Goal: Information Seeking & Learning: Learn about a topic

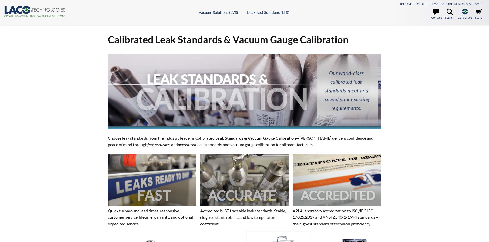
select select "Language Translate Widget"
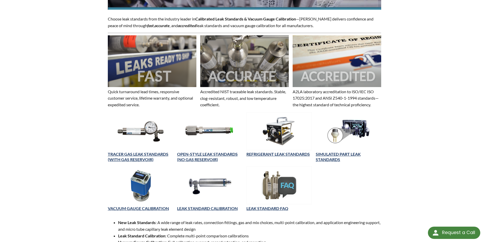
scroll to position [128, 0]
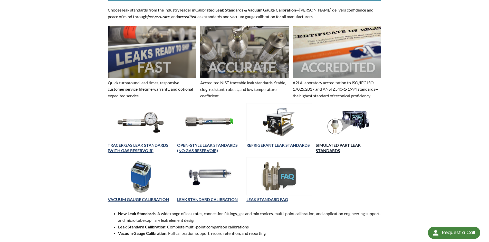
click at [343, 145] on link "SIMULATED PART LEAK STANDARDS" at bounding box center [338, 148] width 45 height 10
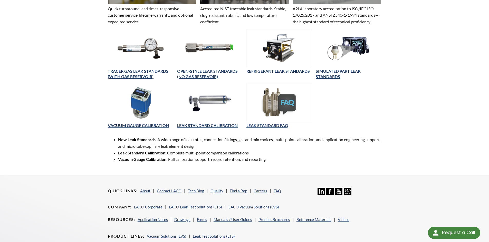
scroll to position [205, 0]
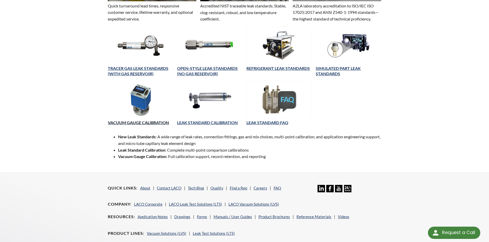
click at [158, 121] on link "VACUUM GAUGE CALIBRATION" at bounding box center [138, 122] width 61 height 5
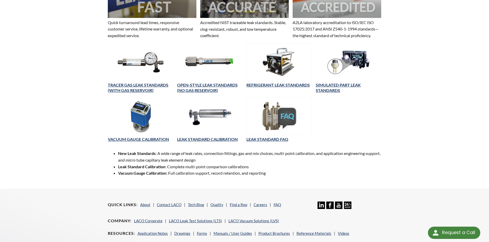
scroll to position [180, 0]
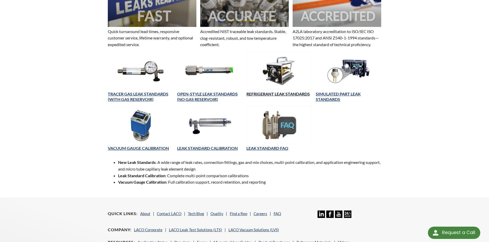
click at [282, 92] on link "REFRIGERANT LEAK STANDARDS" at bounding box center [277, 94] width 63 height 5
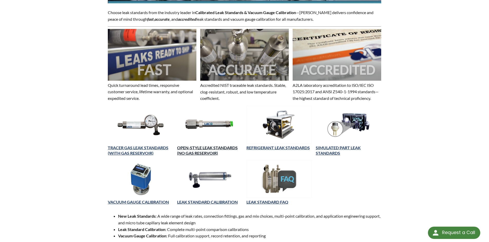
scroll to position [231, 0]
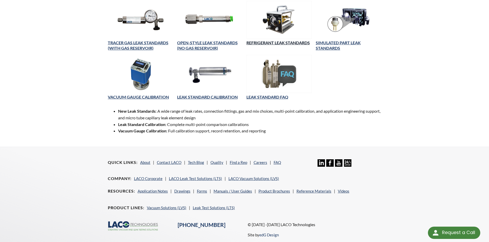
click at [263, 43] on link "REFRIGERANT LEAK STANDARDS" at bounding box center [277, 42] width 63 height 5
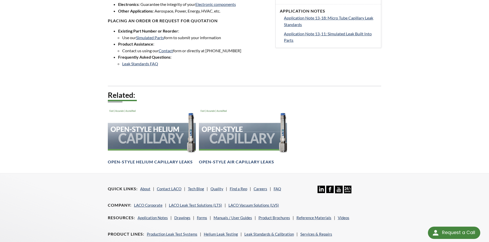
scroll to position [257, 0]
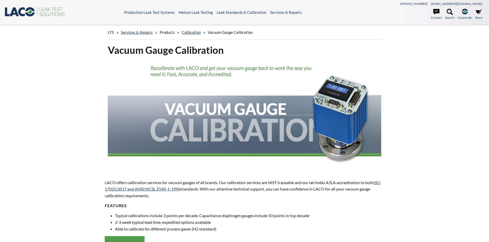
select select "Language Translate Widget"
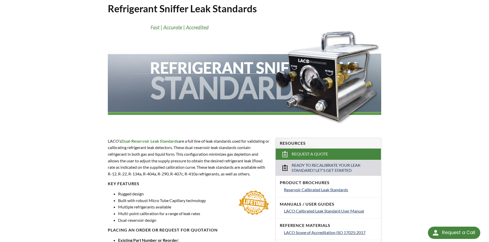
scroll to position [128, 0]
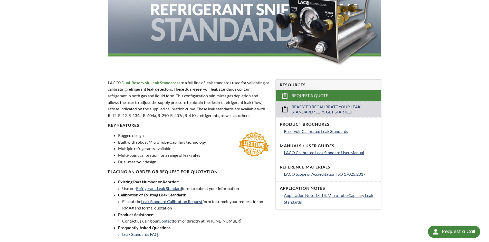
scroll to position [103, 0]
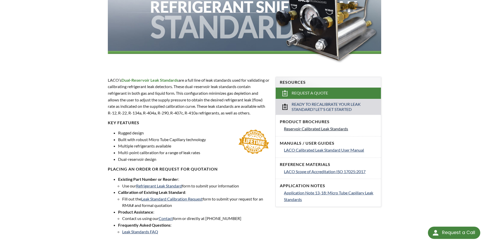
click at [329, 127] on span "Reservoir Calibrated Leak Standards" at bounding box center [316, 128] width 64 height 5
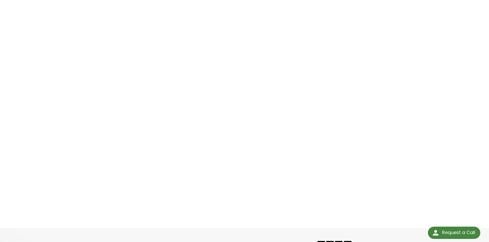
scroll to position [41, 0]
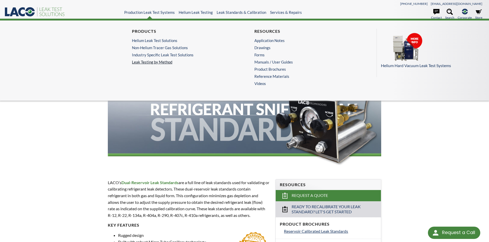
click at [166, 61] on link "Leak Testing by Method" at bounding box center [183, 62] width 103 height 5
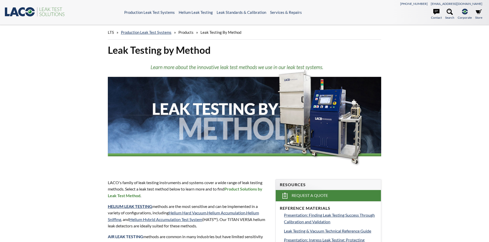
select select "Language Translate Widget"
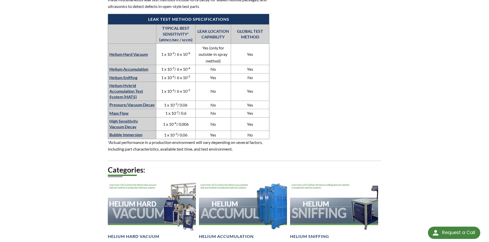
scroll to position [333, 0]
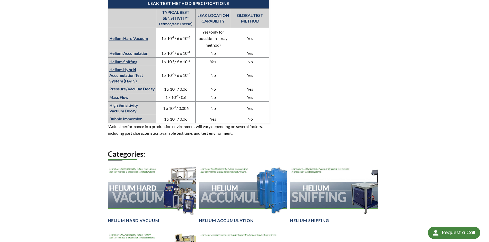
click at [120, 97] on link "Mass Flow" at bounding box center [118, 97] width 19 height 5
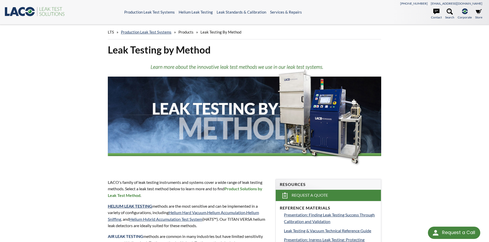
scroll to position [0, 0]
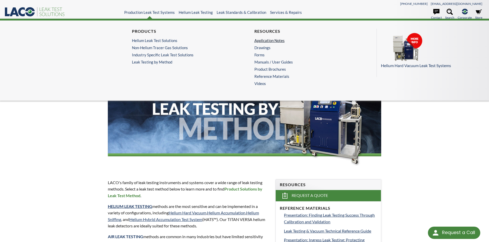
click at [269, 38] on link "Application Notes" at bounding box center [304, 40] width 100 height 5
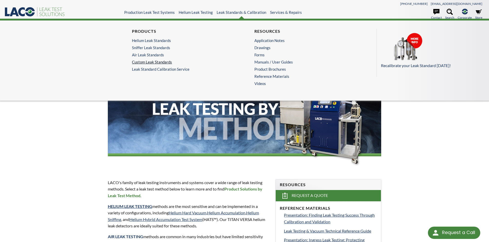
click at [162, 61] on link "Custom Leak Standards" at bounding box center [182, 62] width 100 height 5
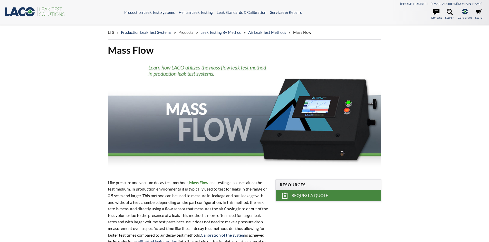
select select "Language Translate Widget"
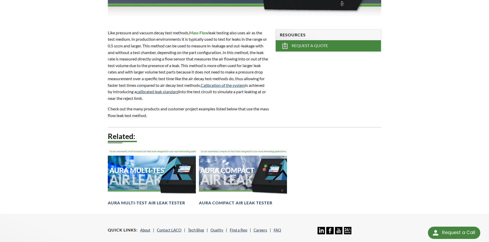
scroll to position [180, 0]
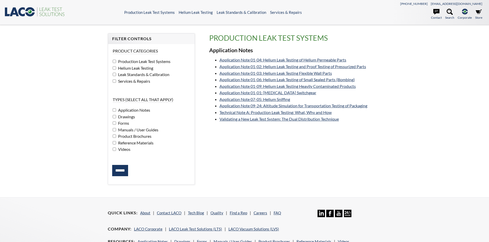
select select "Language Translate Widget"
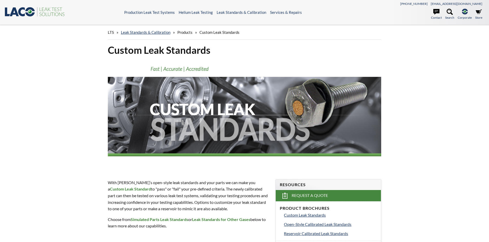
select select "Language Translate Widget"
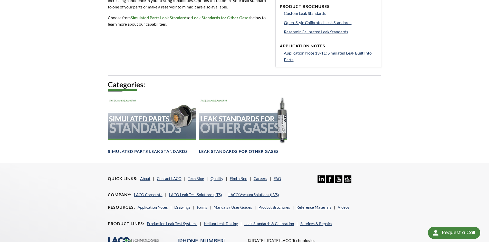
scroll to position [205, 0]
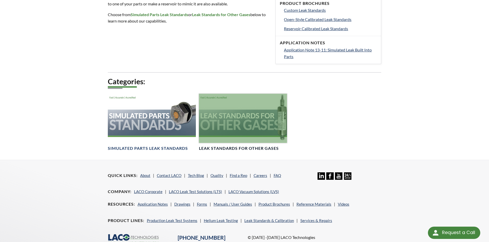
click at [235, 131] on div at bounding box center [243, 119] width 88 height 50
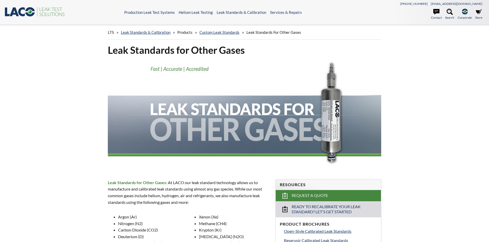
select select "Language Translate Widget"
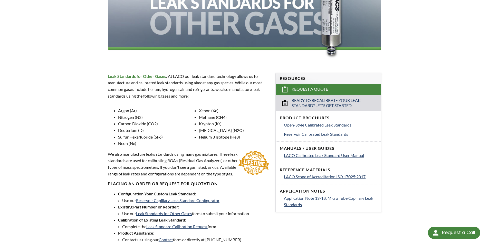
scroll to position [77, 0]
